Goal: Task Accomplishment & Management: Manage account settings

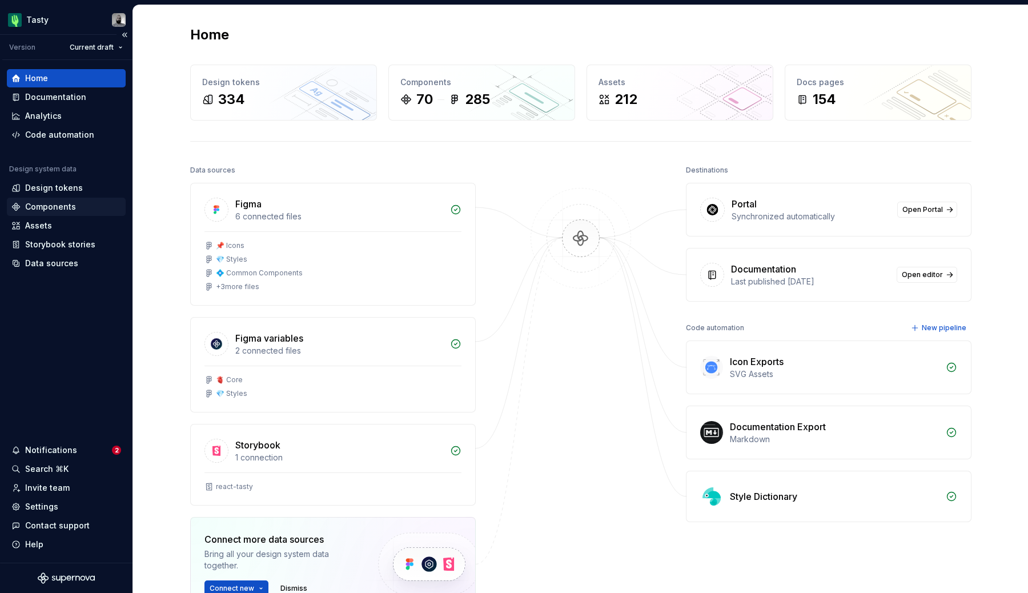
click at [50, 202] on div "Components" at bounding box center [50, 206] width 51 height 11
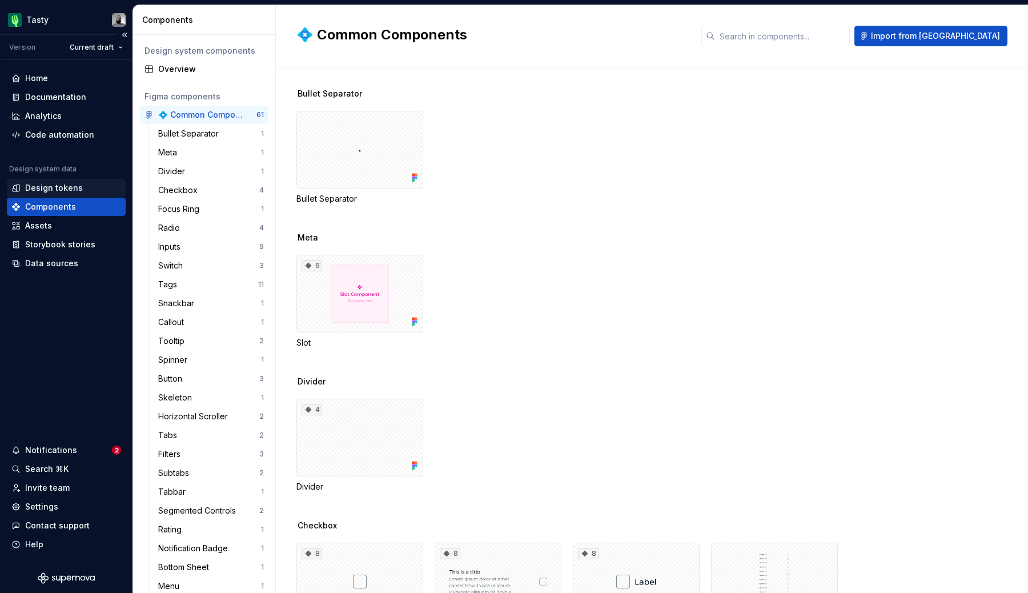
click at [58, 186] on div "Design tokens" at bounding box center [54, 187] width 58 height 11
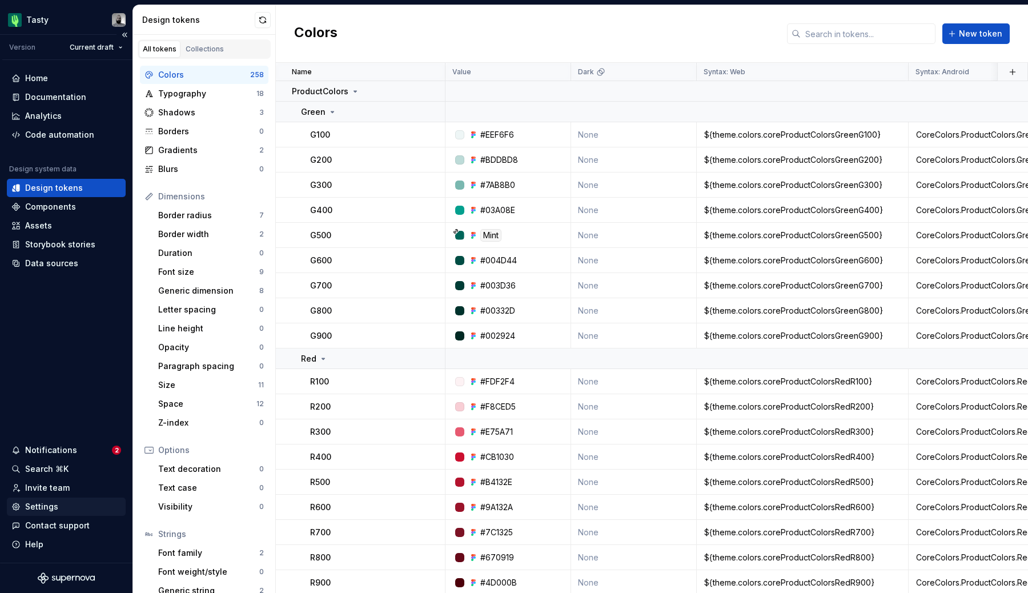
click at [59, 509] on div "Settings" at bounding box center [66, 506] width 110 height 11
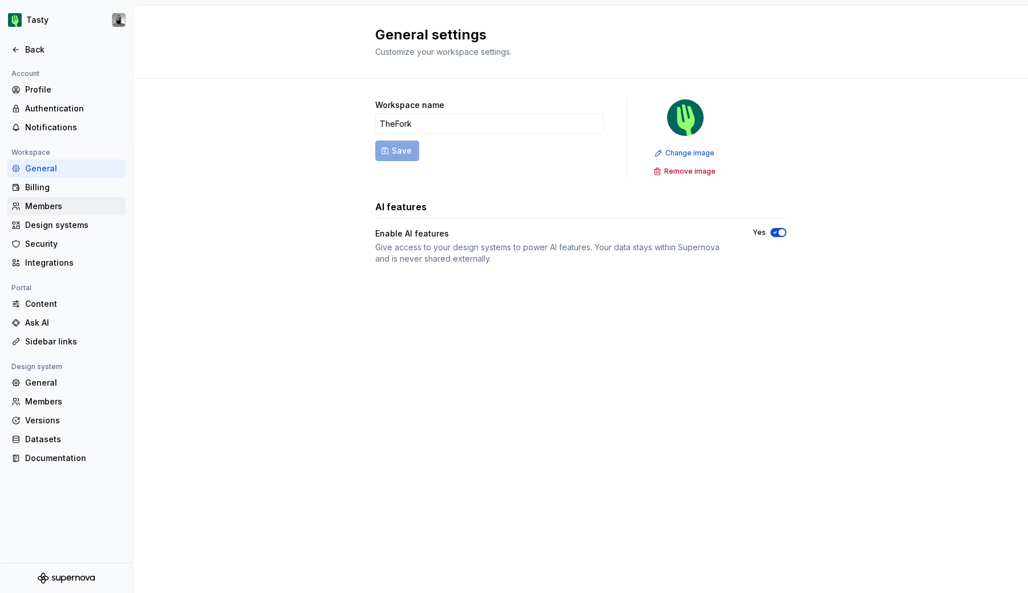
click at [38, 207] on div "Members" at bounding box center [73, 205] width 96 height 11
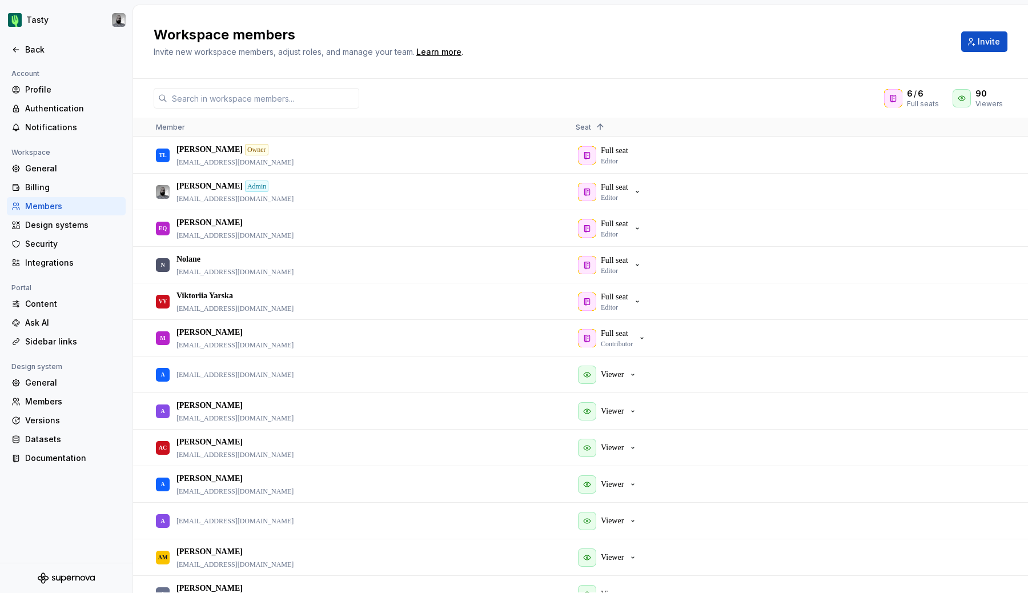
click at [192, 115] on div "6 / 6 Full seats 90 Viewers Member Seat 1 TL Thomas Lautrédou Owner tlautredou@…" at bounding box center [580, 336] width 895 height 514
click at [202, 111] on div "6 / 6 Full seats 90 Viewers Member Seat 1 TL Thomas Lautrédou Owner tlautredou@…" at bounding box center [580, 336] width 895 height 514
click at [208, 105] on input "text" at bounding box center [263, 98] width 192 height 21
paste input "[EMAIL_ADDRESS][DOMAIN_NAME]"
type input "[EMAIL_ADDRESS][DOMAIN_NAME]"
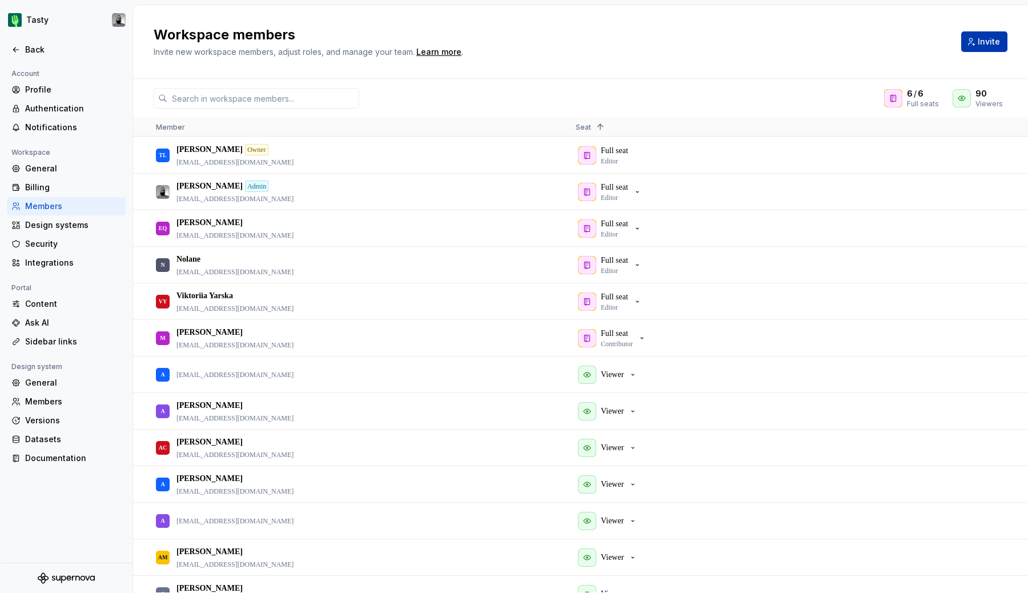
click at [996, 39] on span "Invite" at bounding box center [988, 41] width 22 height 11
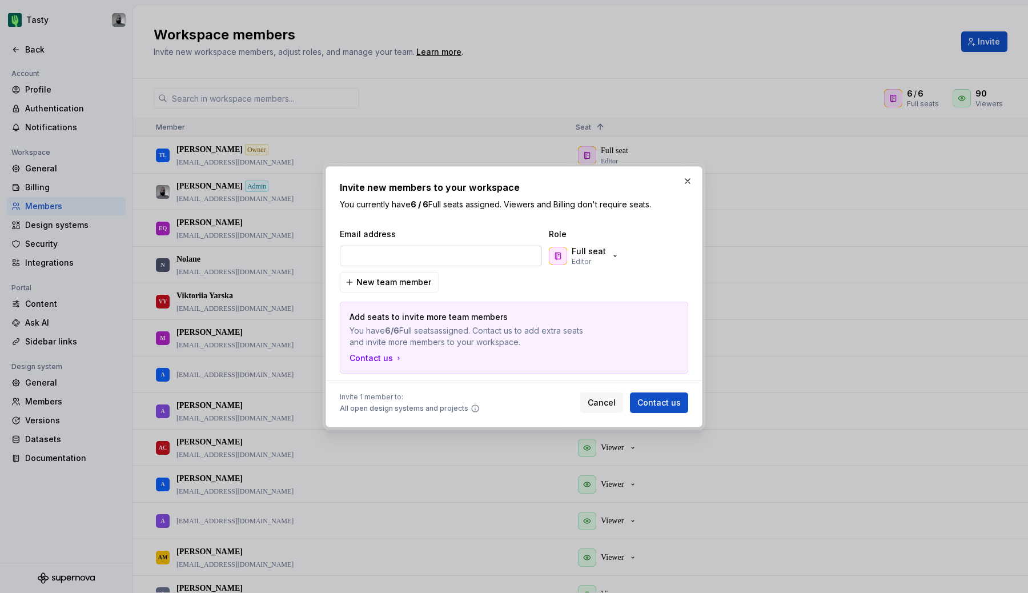
type input "[EMAIL_ADDRESS][DOMAIN_NAME]"
click at [682, 180] on button "button" at bounding box center [687, 181] width 16 height 16
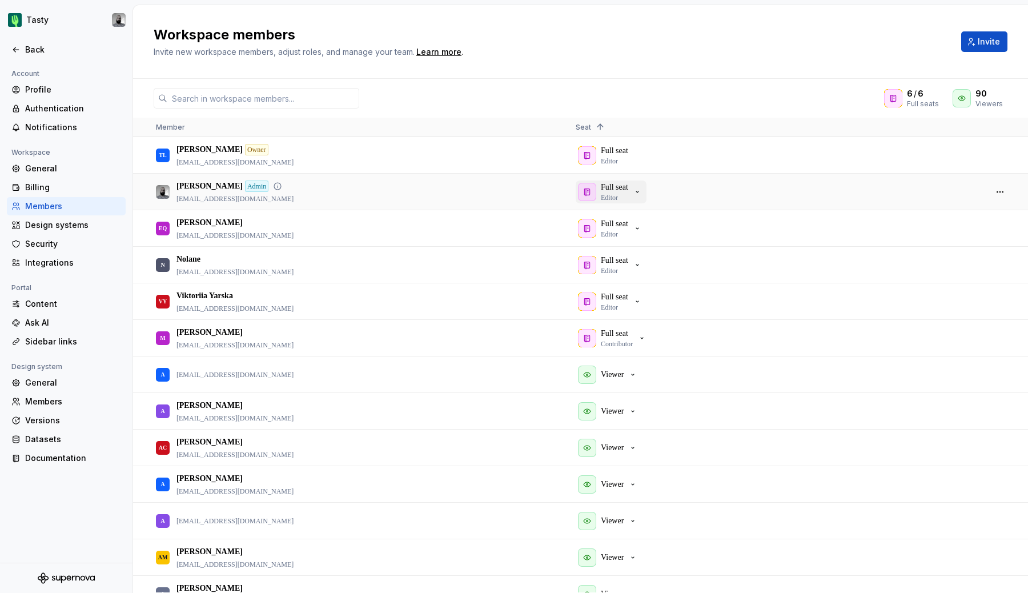
click at [622, 185] on p "Full seat" at bounding box center [614, 187] width 27 height 11
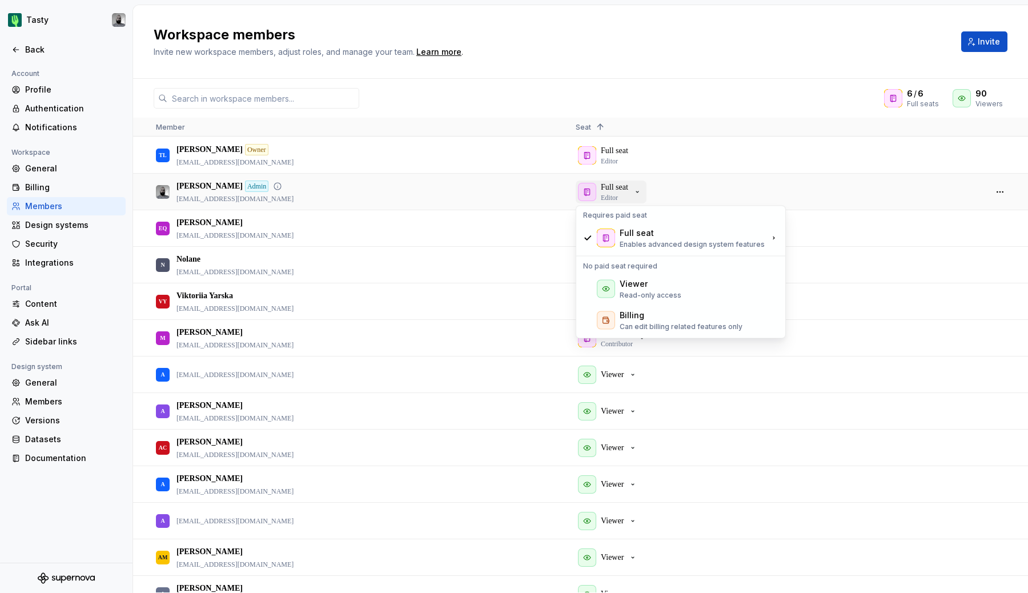
click at [622, 185] on p "Full seat" at bounding box center [614, 187] width 27 height 11
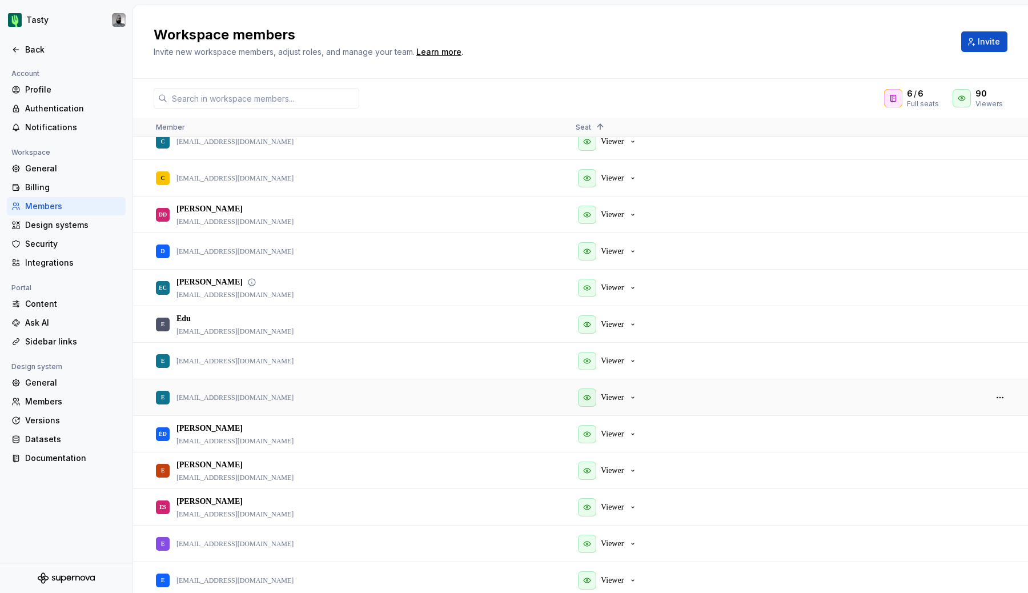
scroll to position [606, 0]
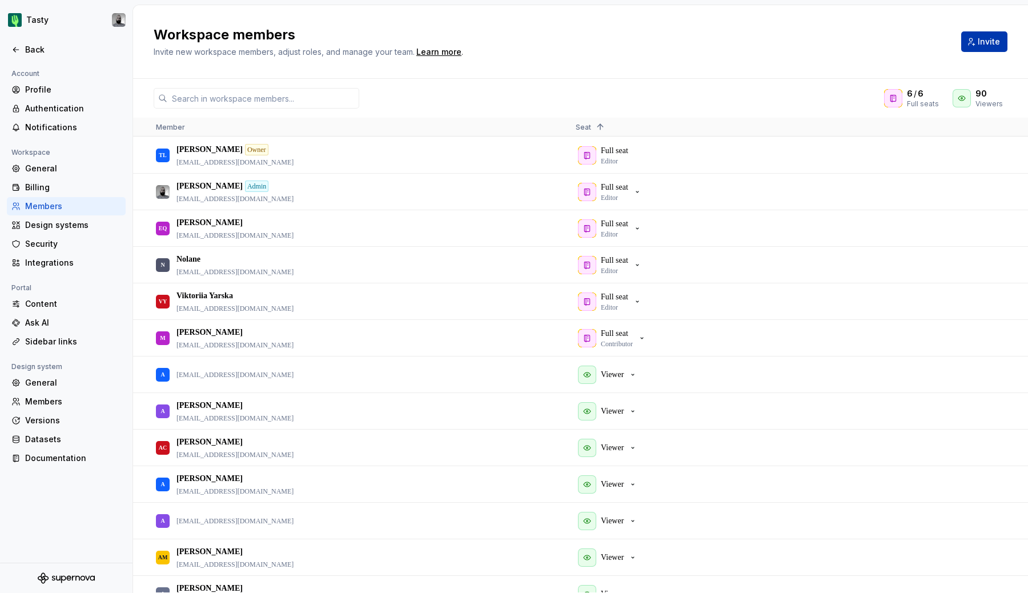
click at [981, 39] on span "Invite" at bounding box center [988, 41] width 22 height 11
click at [609, 295] on p "Full seat" at bounding box center [614, 296] width 27 height 11
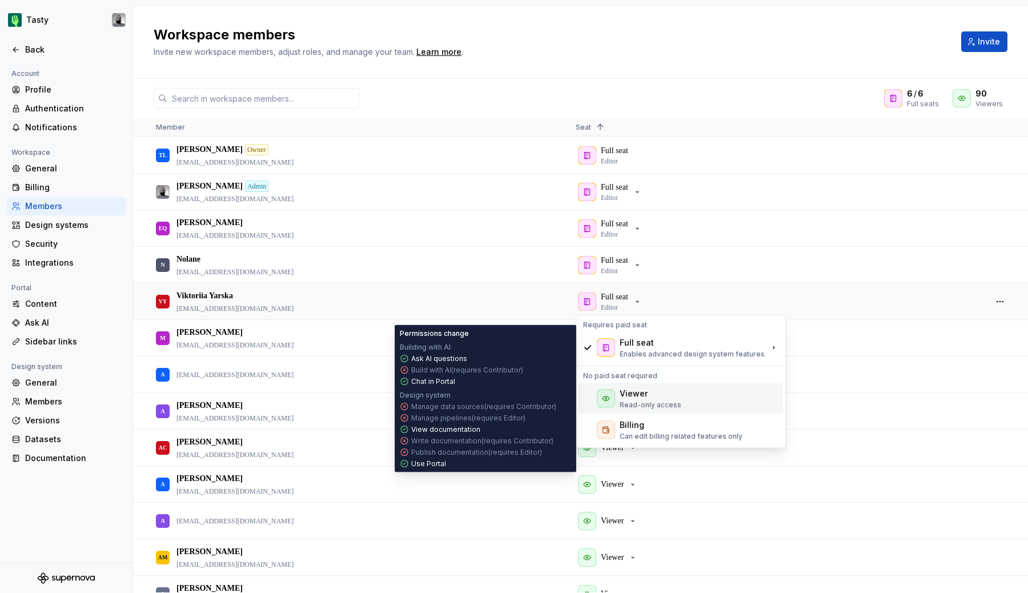
click at [628, 396] on div "Viewer" at bounding box center [633, 393] width 28 height 11
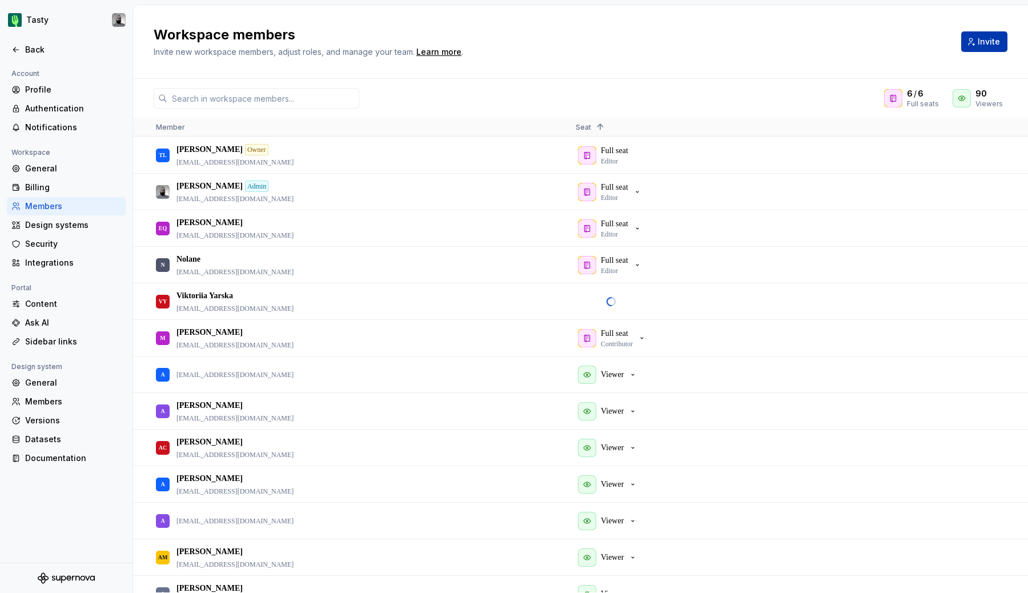
click at [984, 47] on button "Invite" at bounding box center [984, 41] width 46 height 21
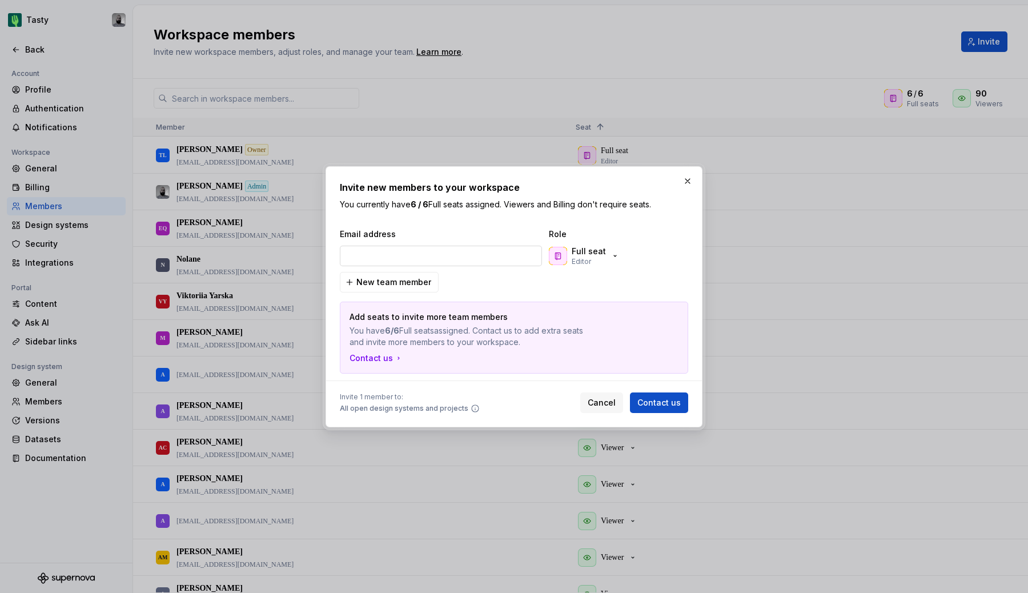
type input "[EMAIL_ADDRESS][DOMAIN_NAME]"
click at [578, 277] on div "Email address Role core-team@thefork.com Full seat Editor New team member Add s…" at bounding box center [514, 300] width 348 height 145
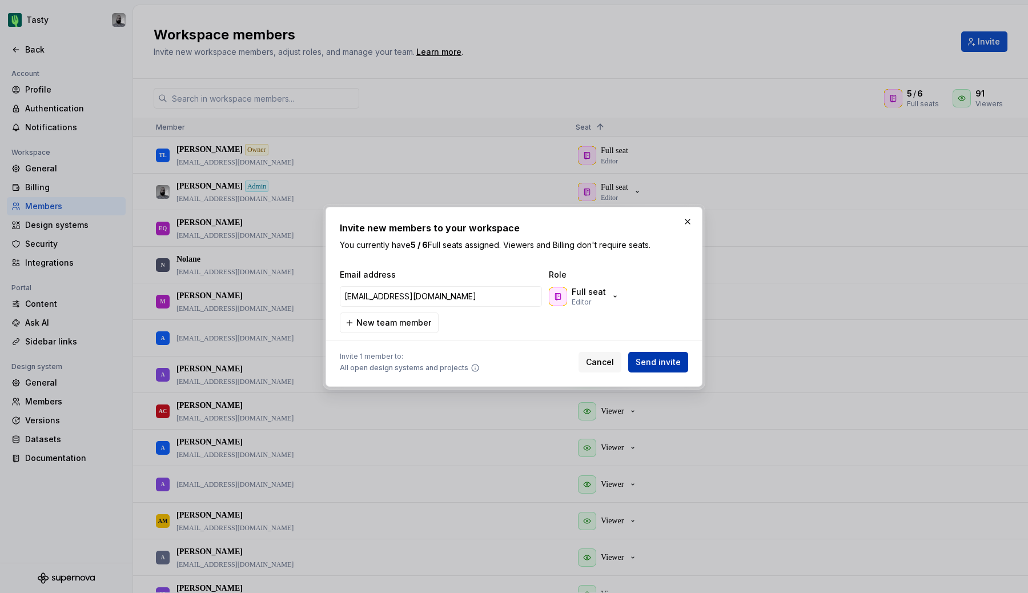
click at [661, 361] on span "Send invite" at bounding box center [657, 361] width 45 height 11
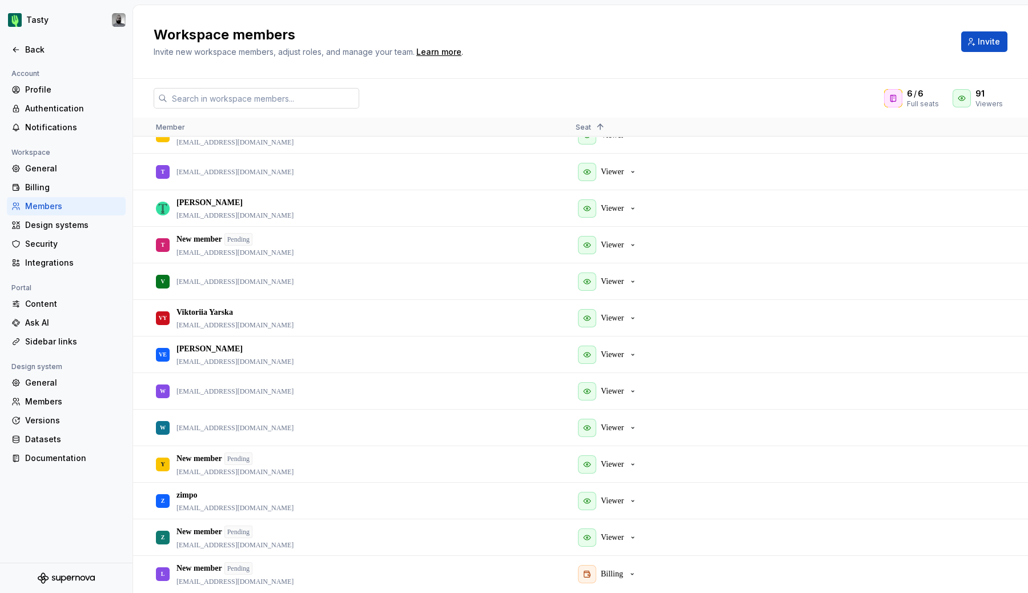
click at [325, 90] on input "text" at bounding box center [263, 98] width 192 height 21
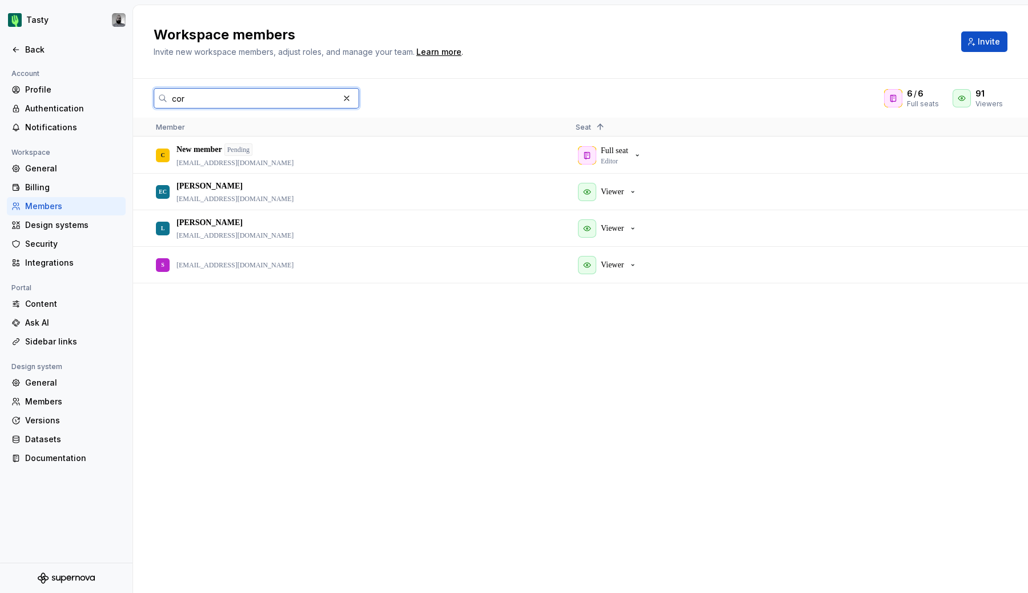
scroll to position [0, 0]
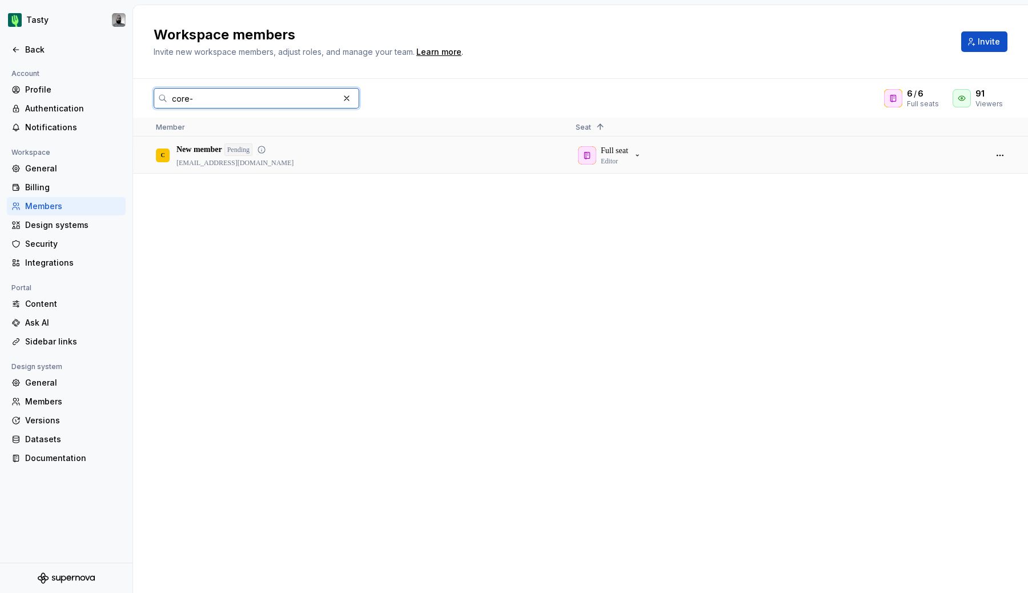
type input "core-"
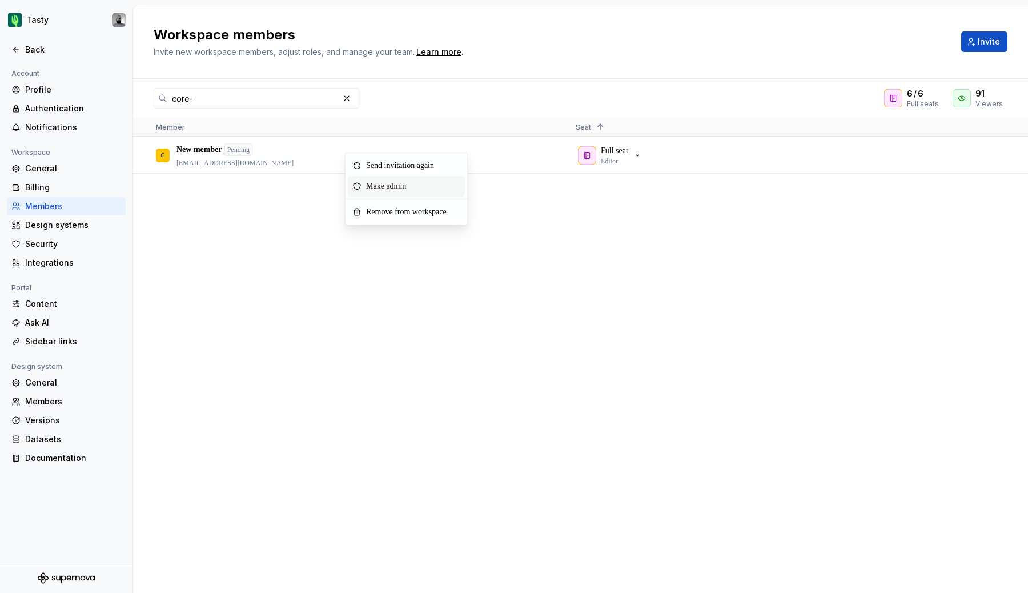
click at [382, 183] on span "Make admin" at bounding box center [388, 186] width 54 height 21
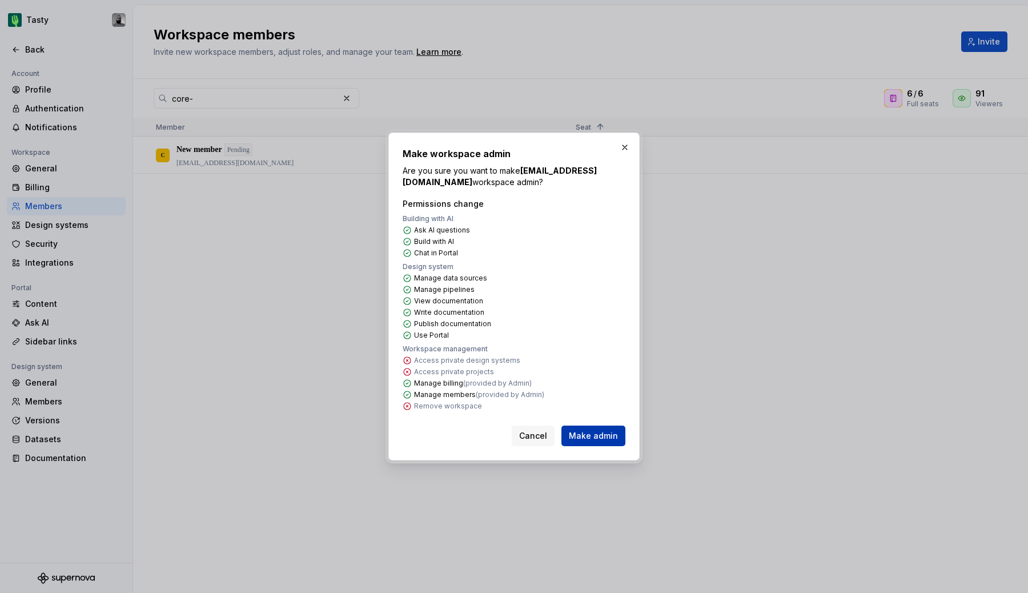
click at [606, 444] on button "Make admin" at bounding box center [593, 435] width 64 height 21
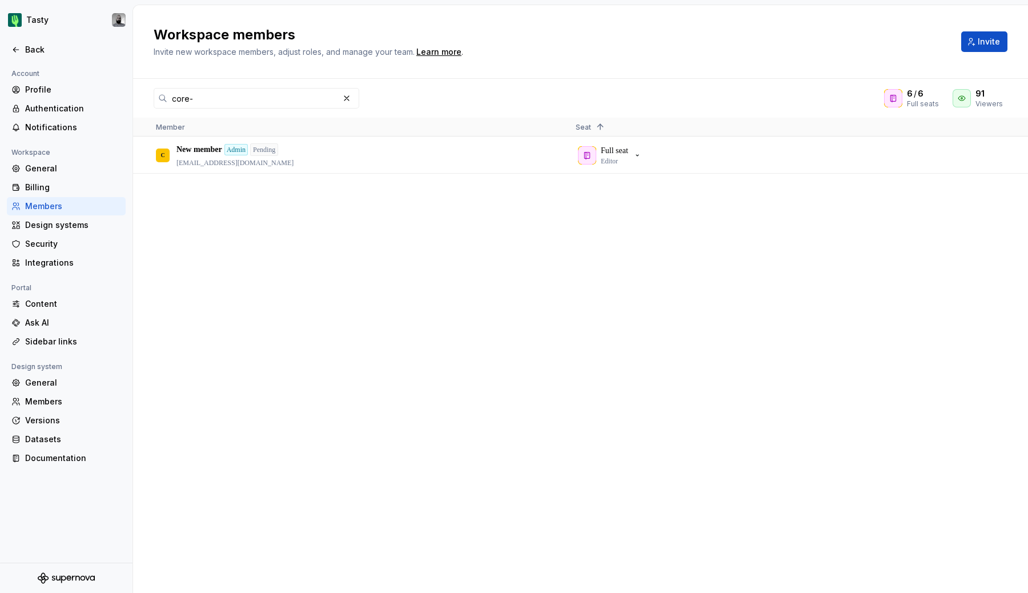
click at [75, 208] on div "Members" at bounding box center [73, 205] width 96 height 11
click at [346, 96] on button "button" at bounding box center [347, 98] width 16 height 16
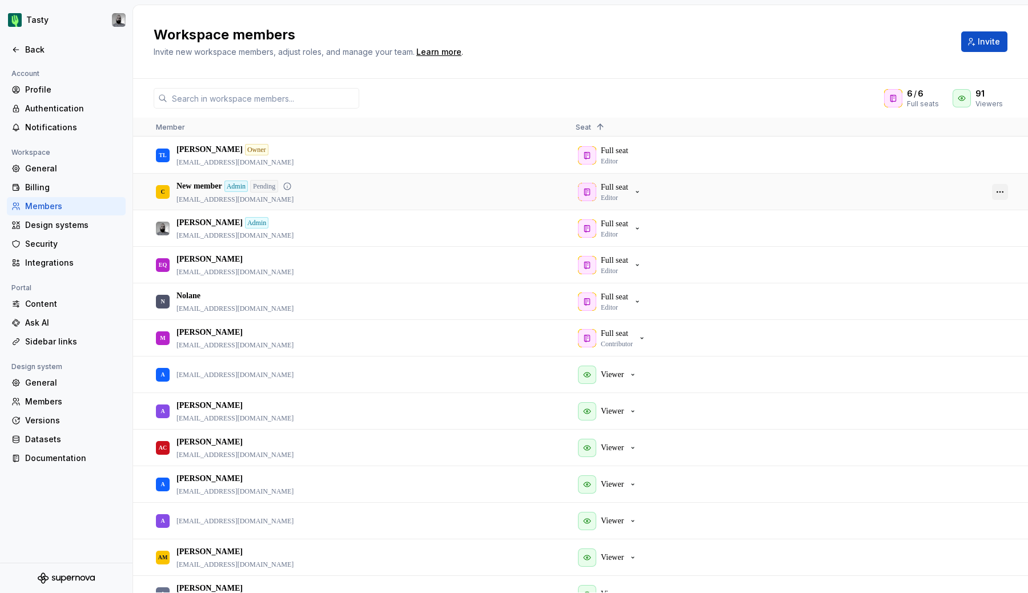
click at [1001, 195] on button "button" at bounding box center [1000, 192] width 16 height 16
click at [969, 210] on span "Send invitation again" at bounding box center [950, 209] width 82 height 21
click at [997, 190] on button "button" at bounding box center [1000, 192] width 16 height 16
click at [792, 190] on div "Full seat Editor" at bounding box center [775, 191] width 401 height 35
click at [1004, 191] on button "button" at bounding box center [1000, 192] width 16 height 16
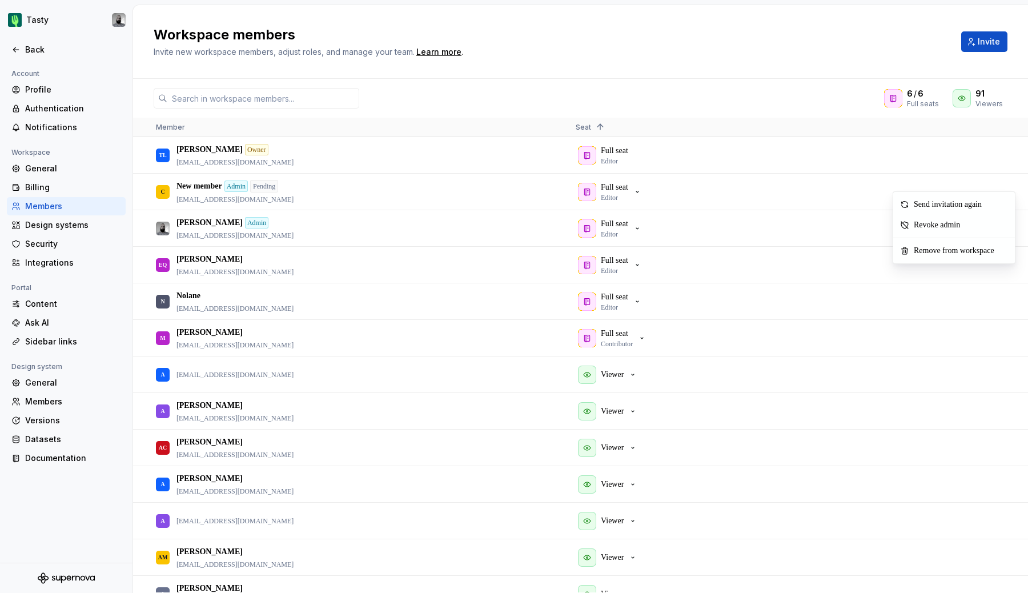
click at [845, 109] on div "6 / 6 Full seats 91 Viewers Member Seat 1 TL Thomas Lautrédou Owner tlautredou@…" at bounding box center [580, 336] width 895 height 514
click at [228, 196] on p "[EMAIL_ADDRESS][DOMAIN_NAME]" at bounding box center [235, 199] width 118 height 9
copy p "[EMAIL_ADDRESS][DOMAIN_NAME]"
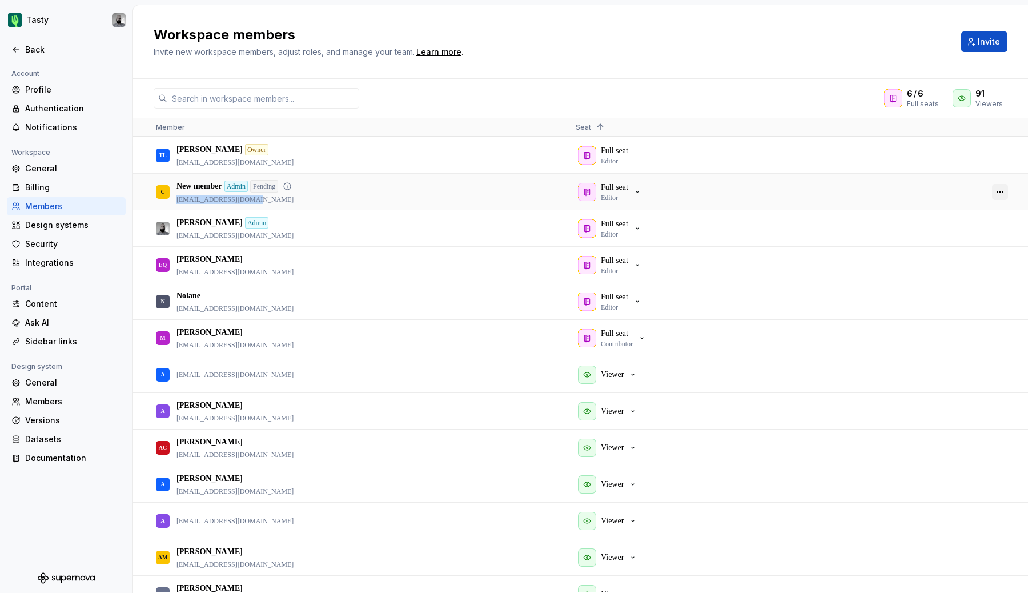
click at [1005, 191] on button "button" at bounding box center [1000, 192] width 16 height 16
click at [951, 251] on span "Remove from workspace" at bounding box center [956, 251] width 94 height 21
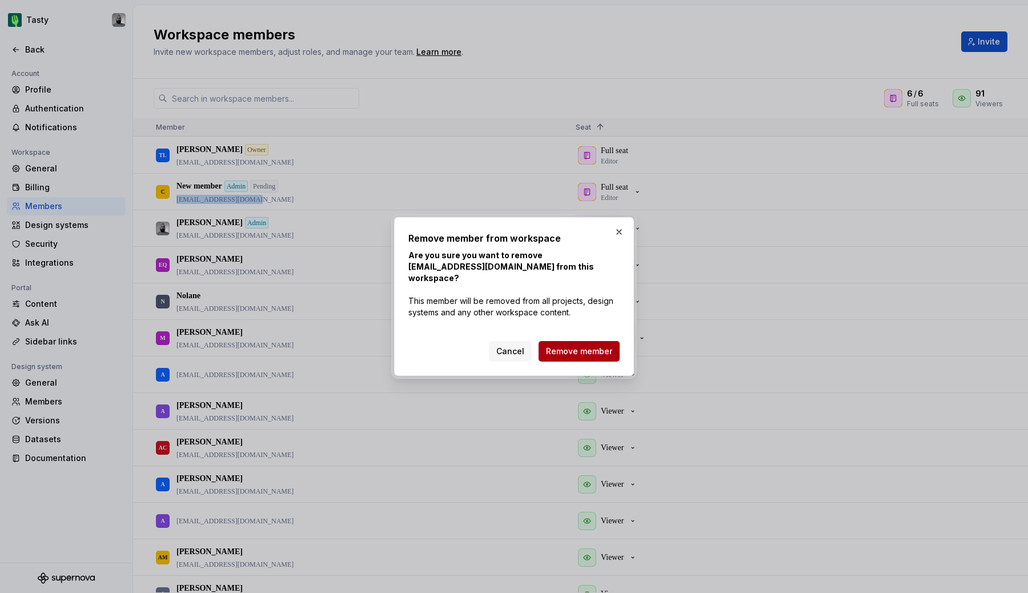
click at [603, 347] on span "Remove member" at bounding box center [579, 350] width 66 height 11
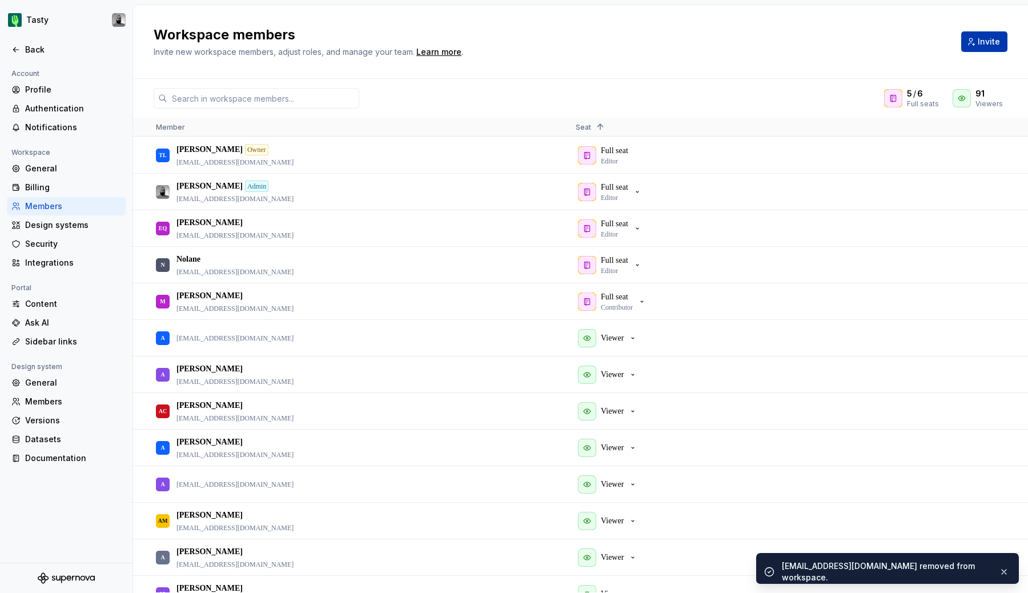
click at [977, 43] on button "Invite" at bounding box center [984, 41] width 46 height 21
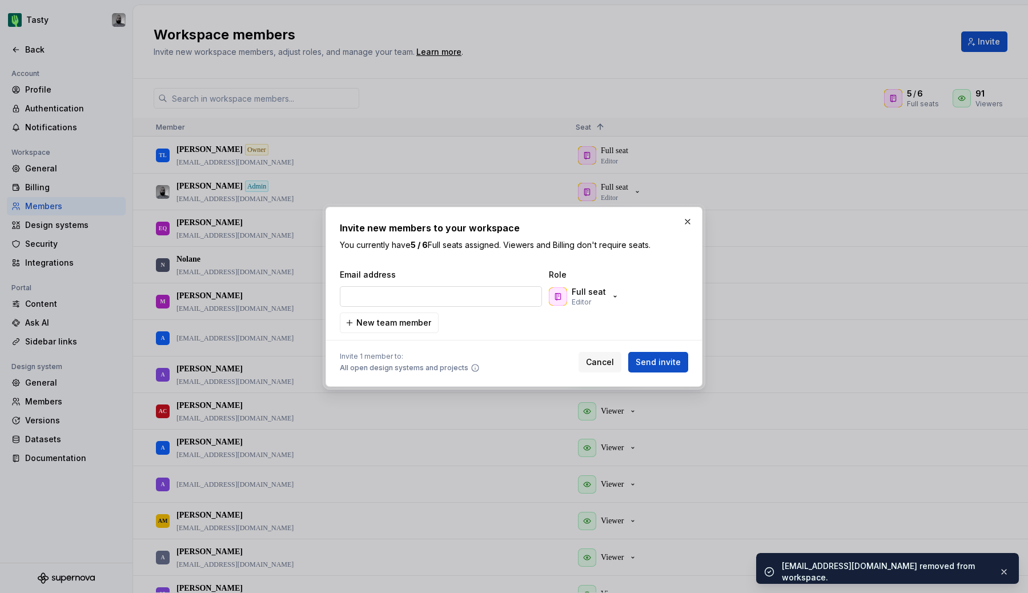
type input "[EMAIL_ADDRESS][DOMAIN_NAME]"
click at [597, 288] on p "Full seat" at bounding box center [588, 291] width 34 height 11
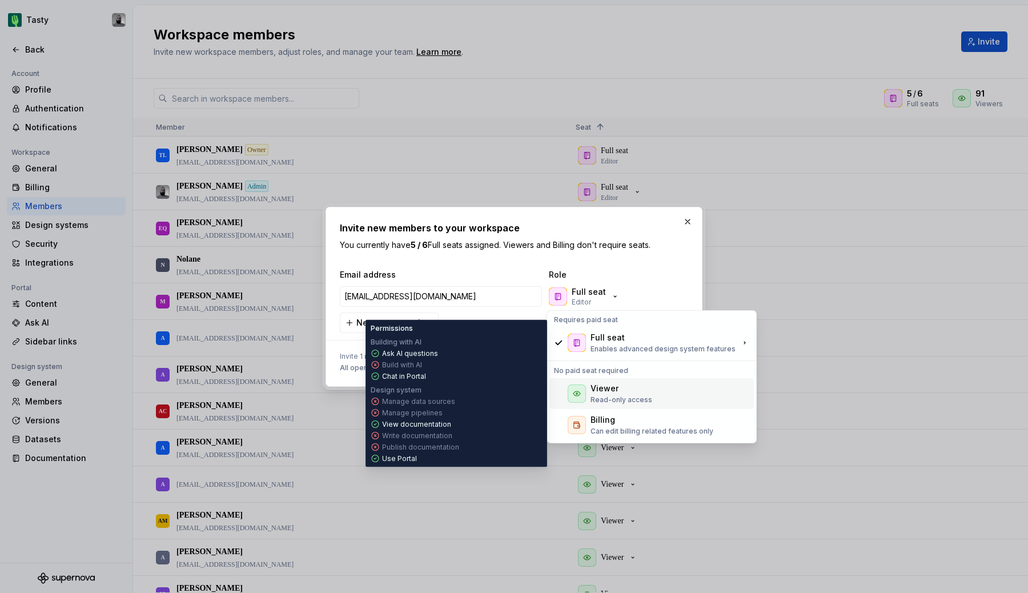
click at [599, 398] on p "Read-only access" at bounding box center [621, 399] width 62 height 9
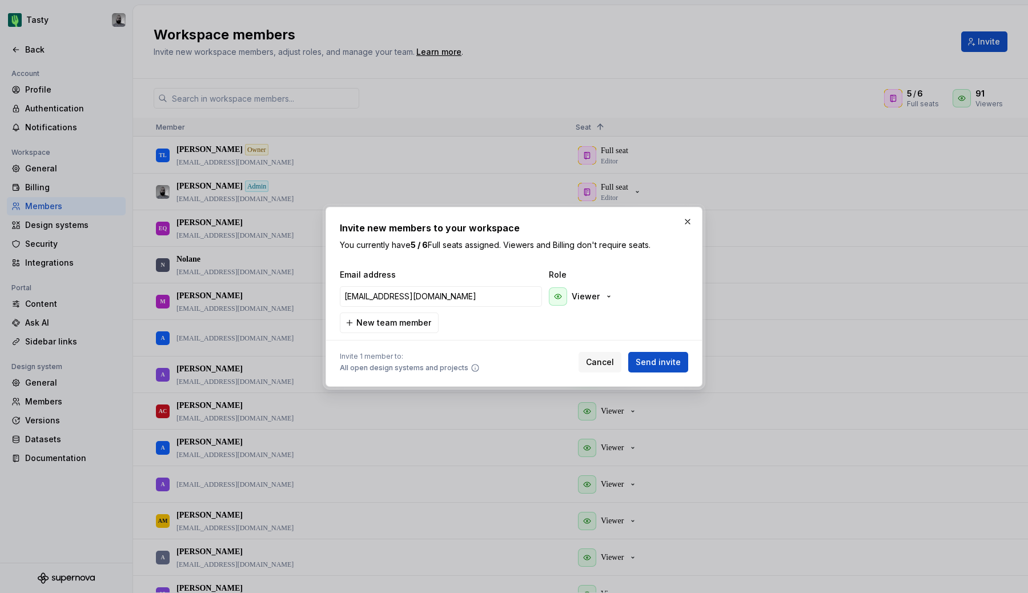
click at [513, 337] on div at bounding box center [514, 340] width 348 height 14
click at [649, 365] on span "Send invite" at bounding box center [657, 361] width 45 height 11
click at [459, 304] on input "[EMAIL_ADDRESS][DOMAIN_NAME]" at bounding box center [441, 296] width 202 height 21
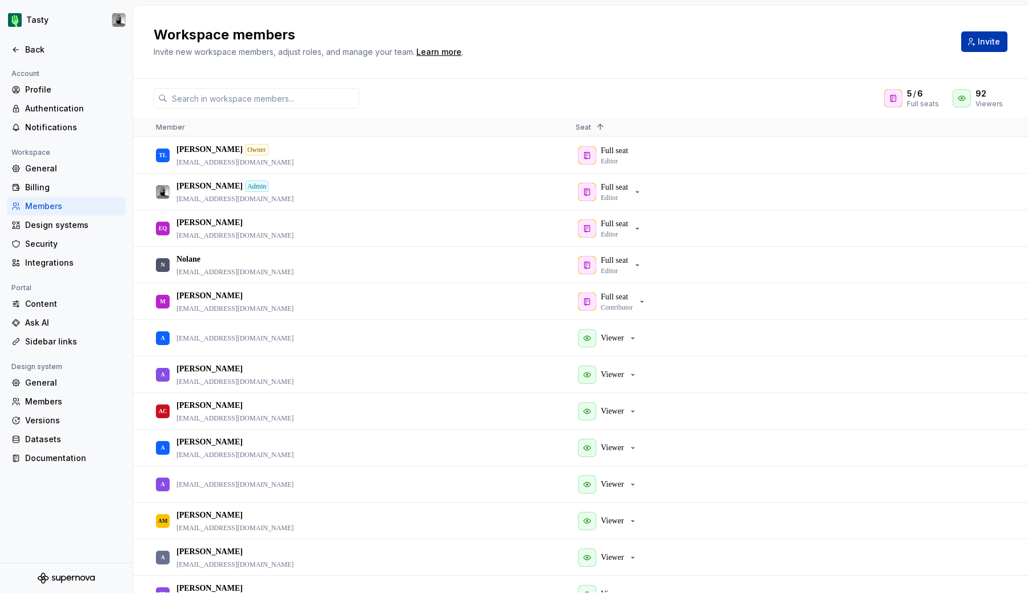
click at [990, 41] on span "Invite" at bounding box center [988, 41] width 22 height 11
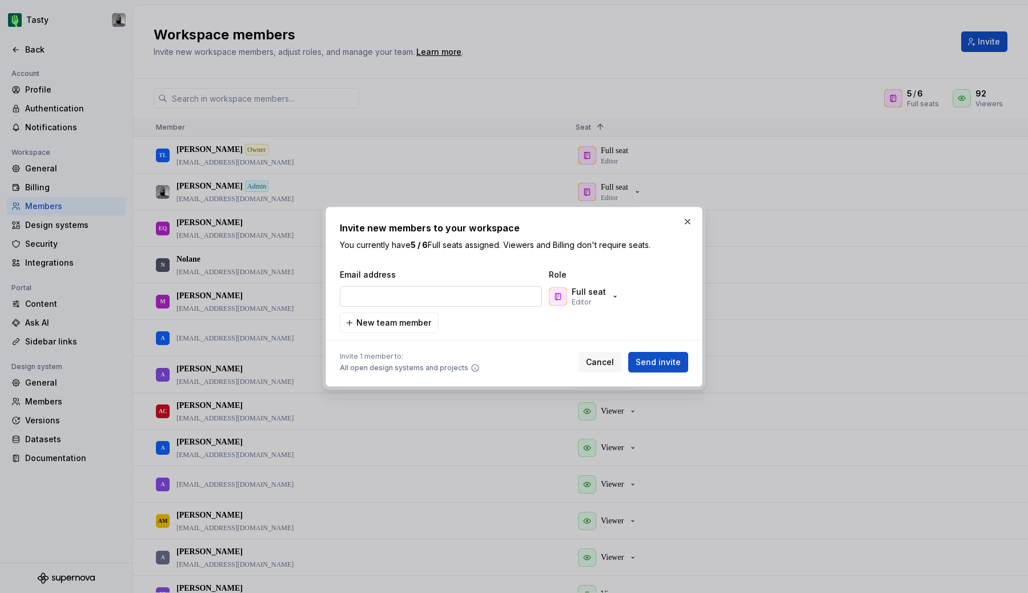
type input "[EMAIL_ADDRESS][DOMAIN_NAME]"
click at [580, 295] on p "Full seat" at bounding box center [588, 291] width 34 height 11
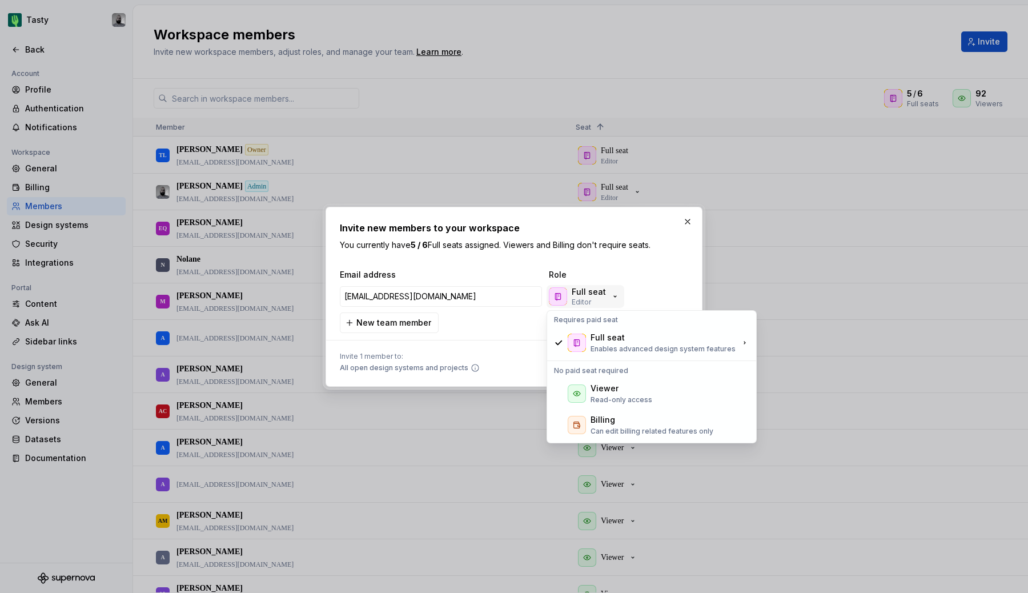
click at [589, 295] on p "Full seat" at bounding box center [588, 291] width 34 height 11
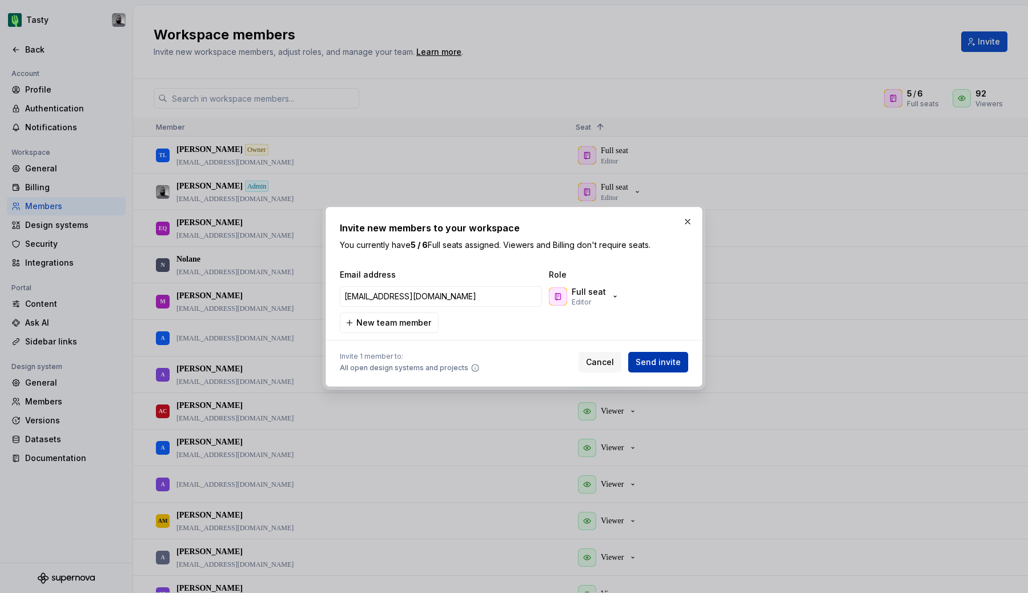
click at [660, 360] on span "Send invite" at bounding box center [657, 361] width 45 height 11
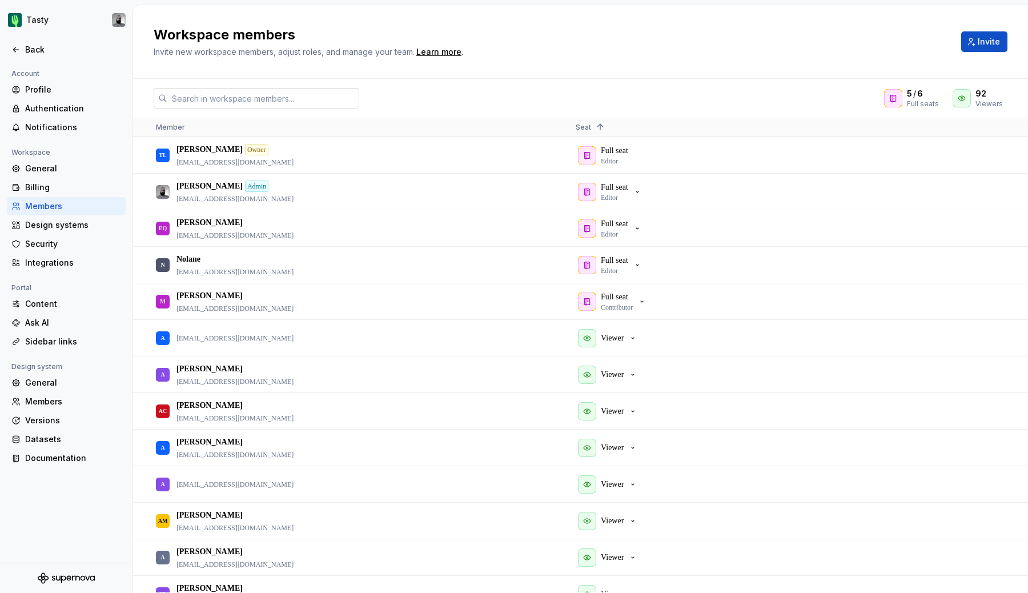
click at [308, 101] on input "text" at bounding box center [263, 98] width 192 height 21
paste input "[EMAIL_ADDRESS][DOMAIN_NAME]"
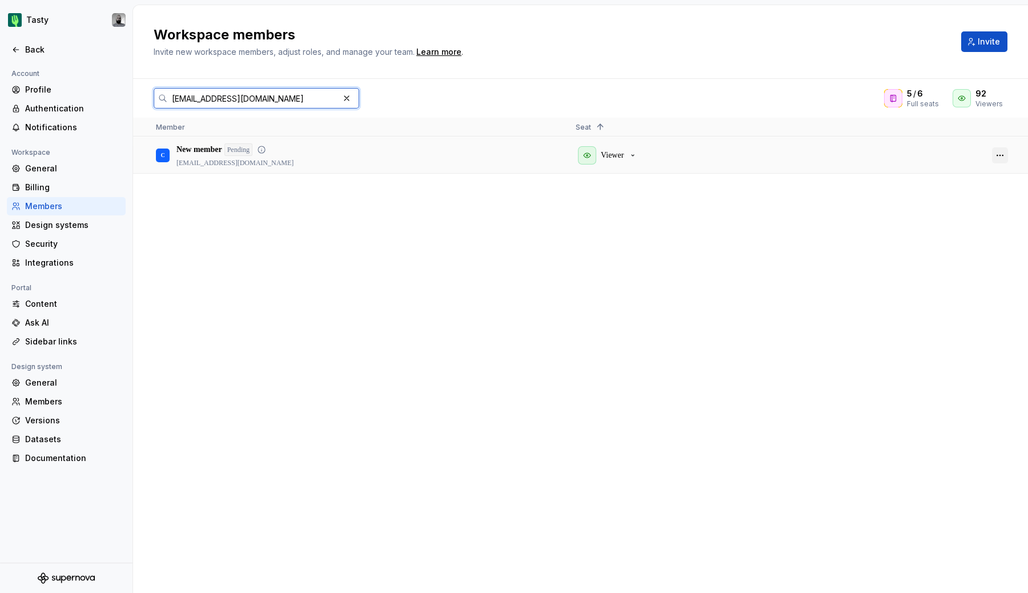
type input "[EMAIL_ADDRESS][DOMAIN_NAME]"
click at [1007, 156] on button "button" at bounding box center [1000, 155] width 16 height 16
click at [905, 150] on div "Viewer" at bounding box center [775, 155] width 401 height 35
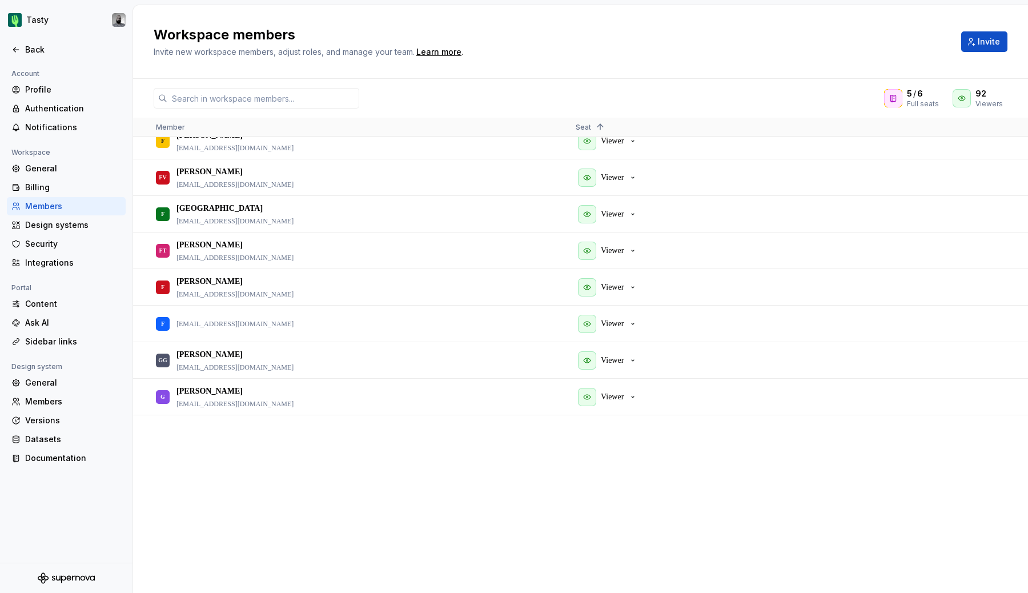
scroll to position [272, 0]
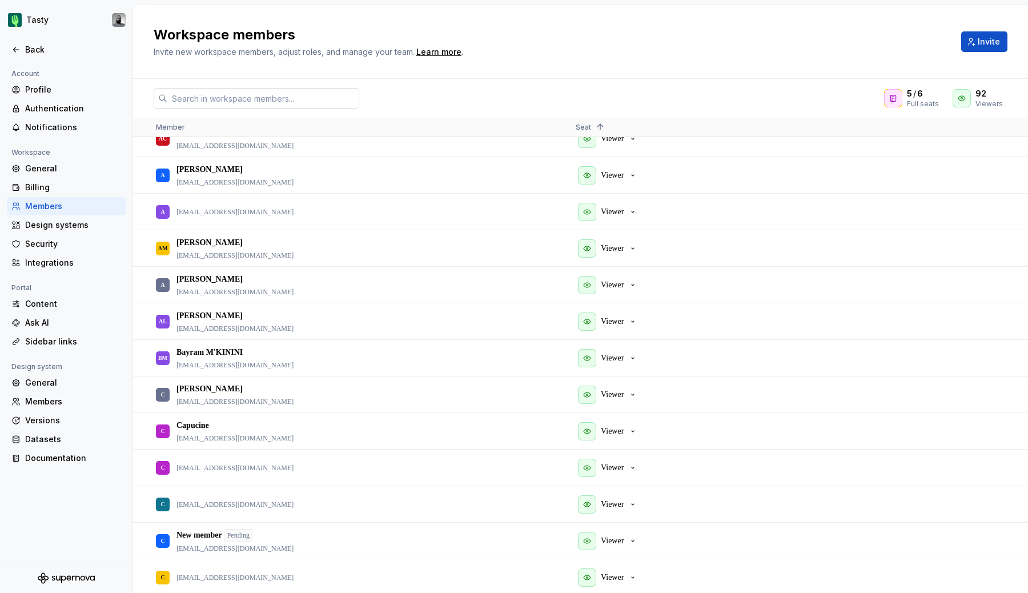
click at [216, 93] on input "text" at bounding box center [263, 98] width 192 height 21
paste input "[EMAIL_ADDRESS][DOMAIN_NAME]"
type input "[EMAIL_ADDRESS][DOMAIN_NAME]"
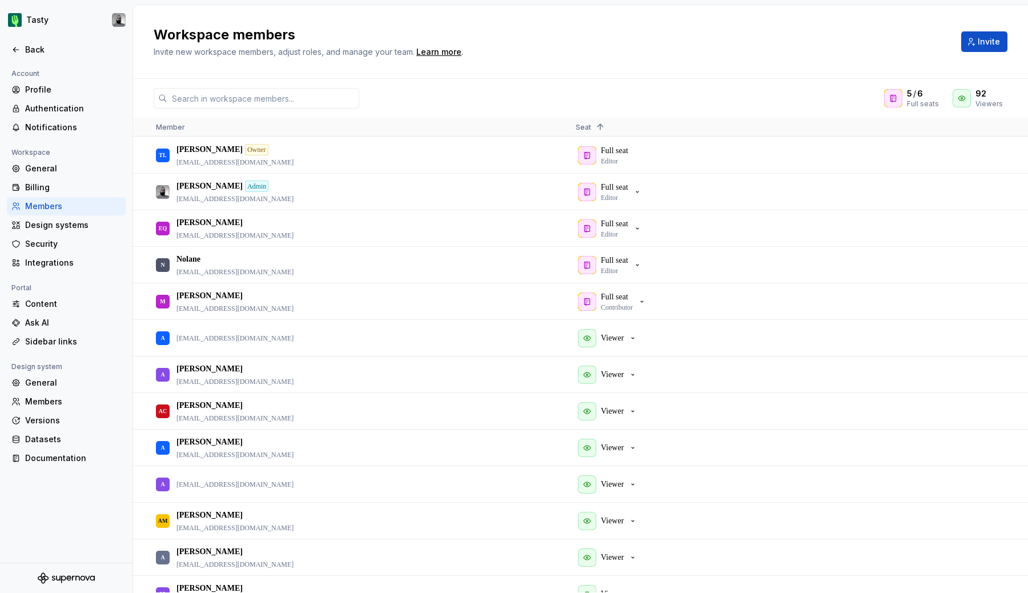
click at [391, 106] on div "5 / 6 Full seats 92 Viewers" at bounding box center [580, 98] width 895 height 21
click at [266, 108] on div "5 / 6 Full seats 92 Viewers Member Seat 1 [PERSON_NAME] Owner [EMAIL_ADDRESS][D…" at bounding box center [580, 336] width 895 height 514
click at [266, 101] on input "text" at bounding box center [263, 98] width 192 height 21
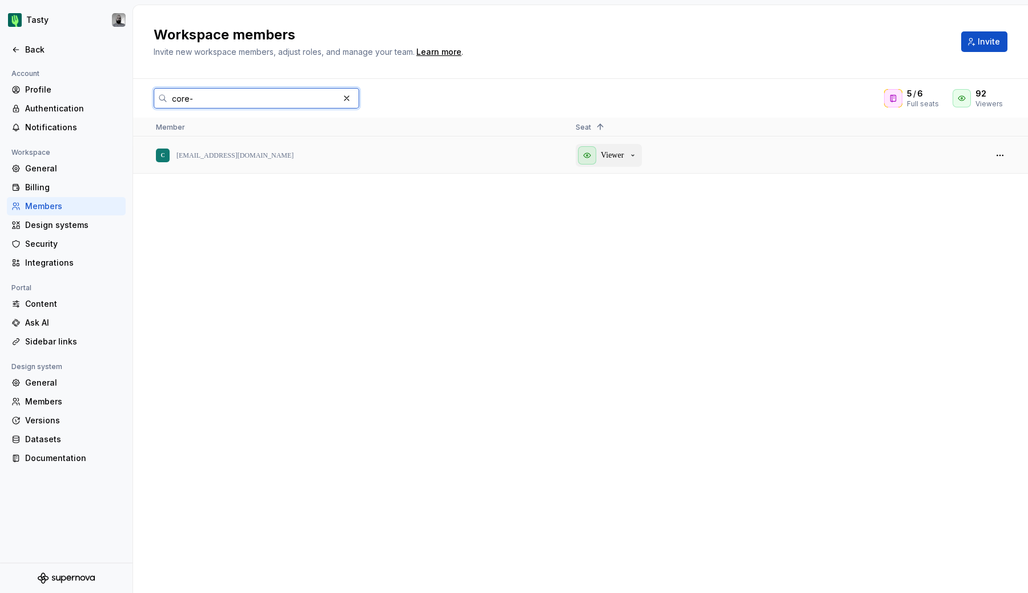
type input "core-"
click at [612, 157] on p "Viewer" at bounding box center [612, 155] width 23 height 11
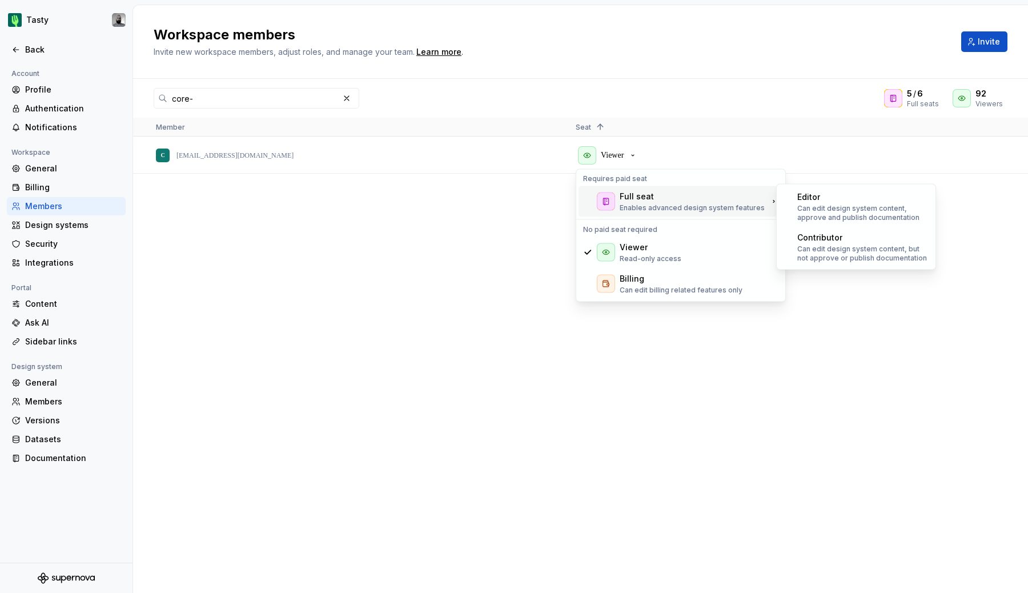
click at [632, 206] on p "Enables advanced design system features" at bounding box center [691, 207] width 145 height 9
click at [648, 197] on div "Full seat" at bounding box center [636, 196] width 34 height 11
click at [835, 208] on p "Can edit design system content, approve and publish documentation" at bounding box center [862, 213] width 131 height 18
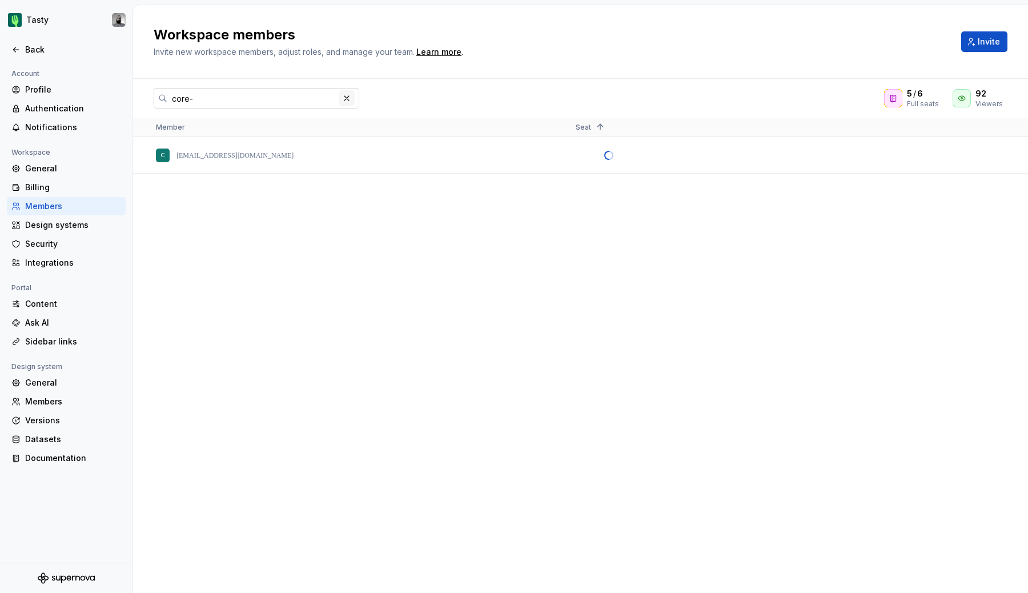
click at [344, 100] on button "button" at bounding box center [347, 98] width 16 height 16
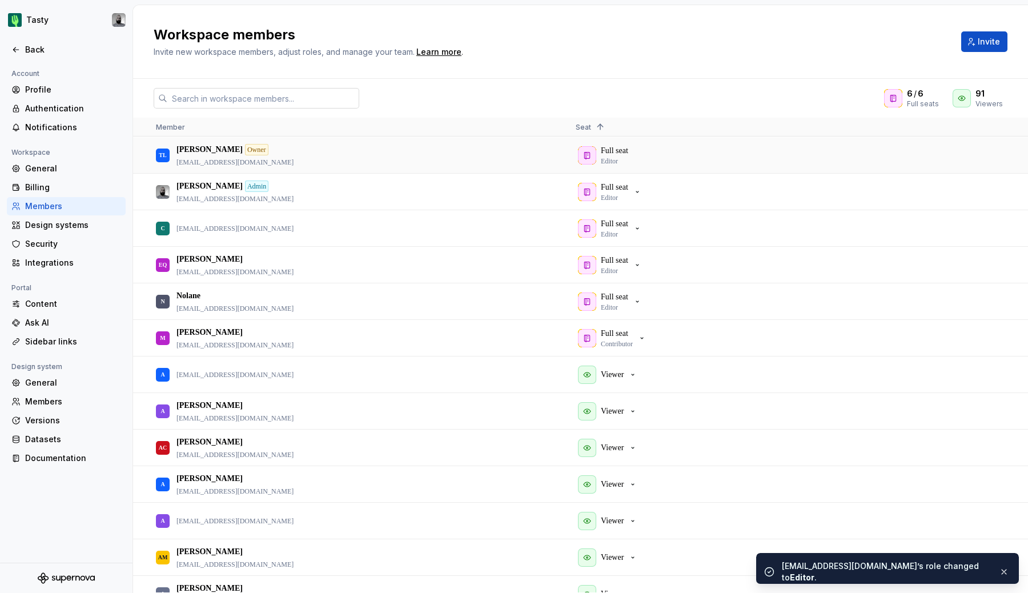
click at [264, 98] on input "text" at bounding box center [263, 98] width 192 height 21
click at [320, 239] on span "Make admin" at bounding box center [333, 241] width 54 height 21
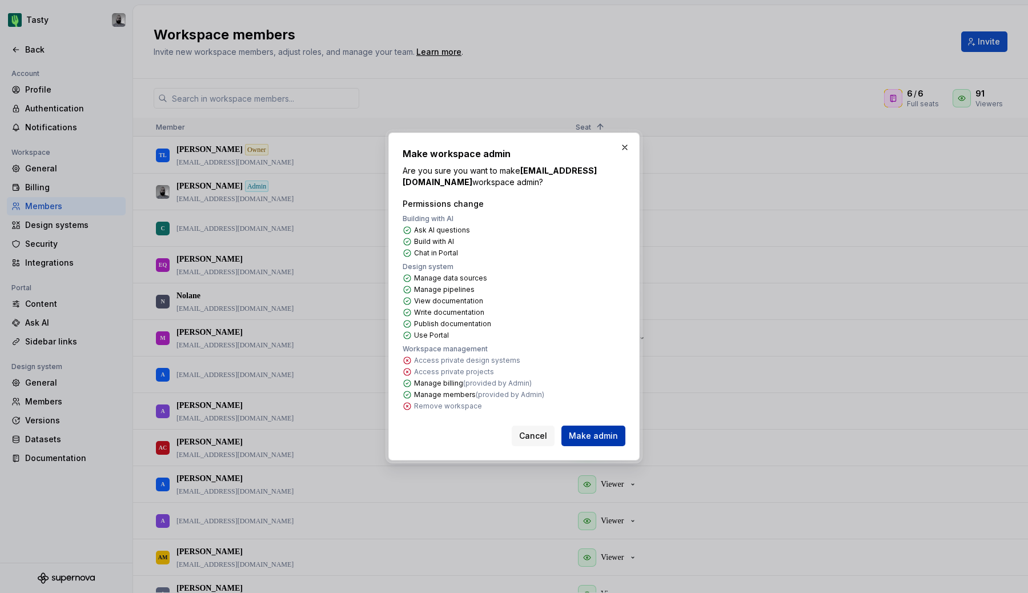
click at [604, 432] on span "Make admin" at bounding box center [593, 435] width 49 height 11
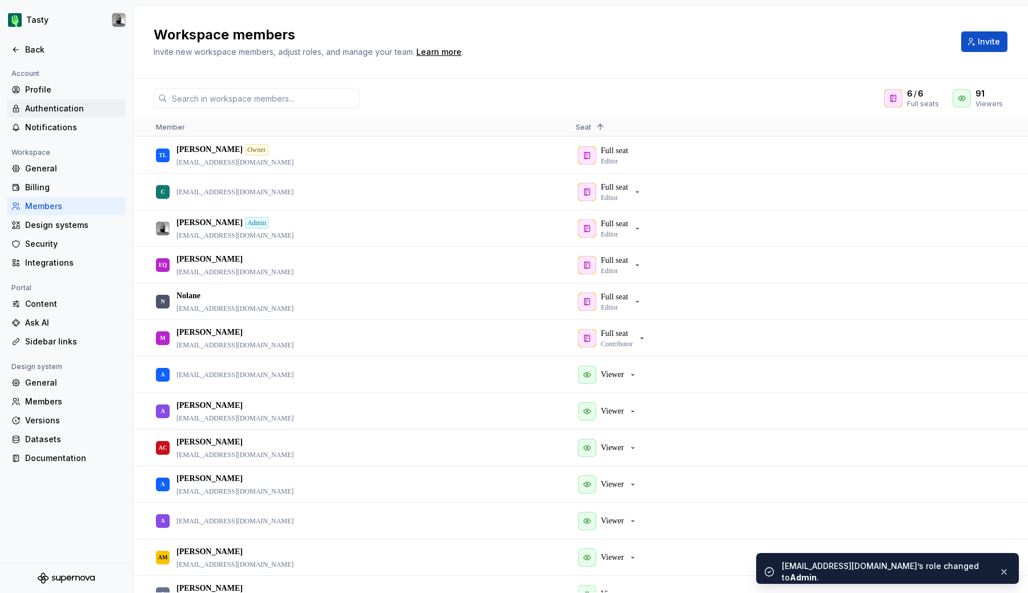
click at [65, 110] on div "Authentication" at bounding box center [73, 108] width 96 height 11
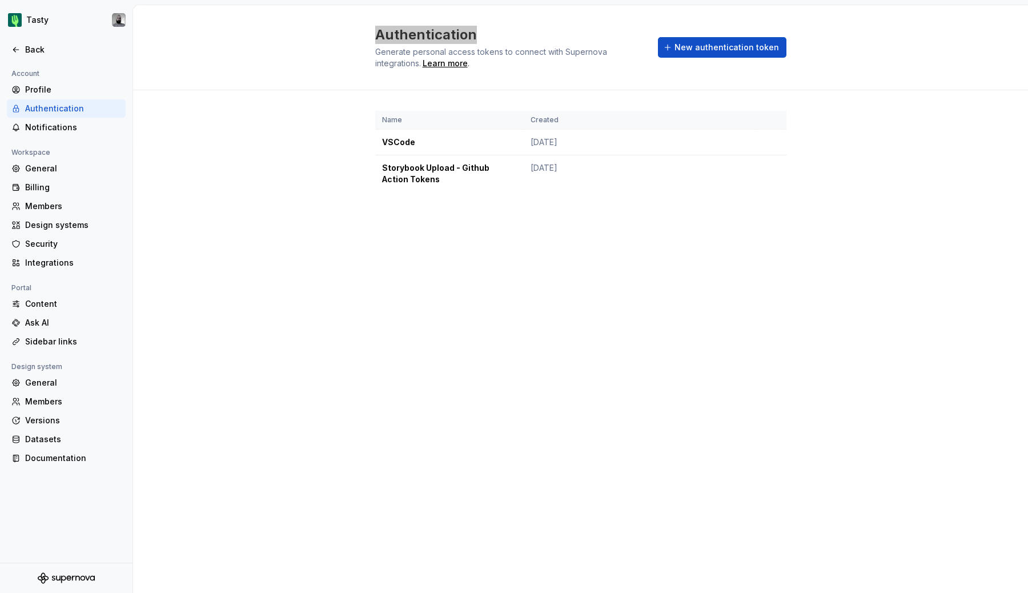
click at [400, 37] on h2 "Authentication" at bounding box center [509, 35] width 269 height 18
click at [472, 335] on div "Authentication Generate personal access tokens to connect with Supernova integr…" at bounding box center [580, 298] width 895 height 587
click at [482, 266] on div "Authentication Generate personal access tokens to connect with Supernova integr…" at bounding box center [580, 298] width 895 height 587
click at [413, 349] on div "Authentication Generate personal access tokens to connect with Supernova integr…" at bounding box center [580, 298] width 895 height 587
